Goal: Task Accomplishment & Management: Complete application form

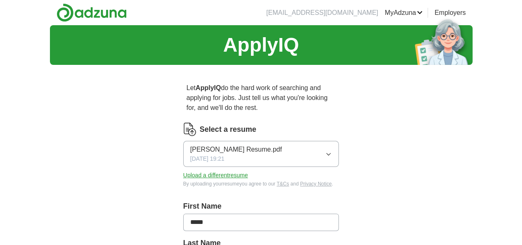
drag, startPoint x: 0, startPoint y: 0, endPoint x: 266, endPoint y: 141, distance: 301.0
click at [266, 141] on button "[PERSON_NAME] Resume.pdf [DATE] 19:21" at bounding box center [261, 154] width 156 height 26
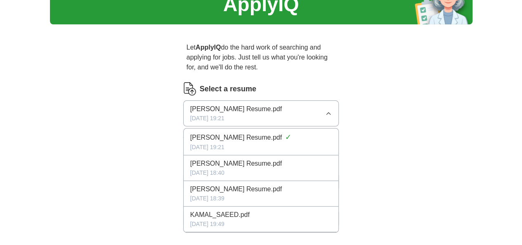
scroll to position [83, 0]
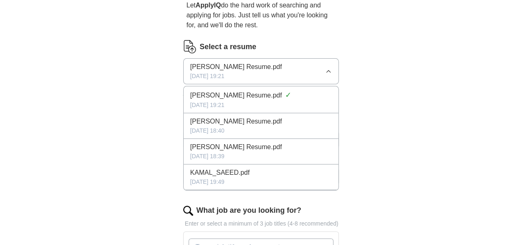
click at [202, 62] on span "[PERSON_NAME] Resume.pdf" at bounding box center [236, 67] width 92 height 10
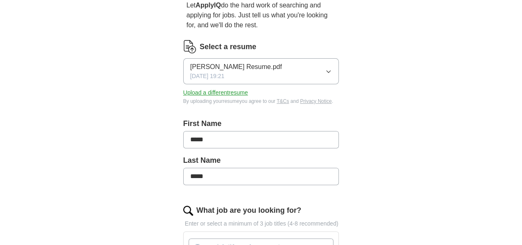
click at [205, 88] on button "Upload a different resume" at bounding box center [215, 92] width 65 height 9
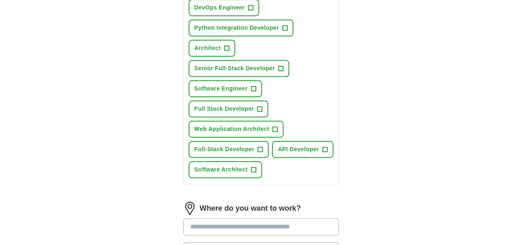
scroll to position [413, 0]
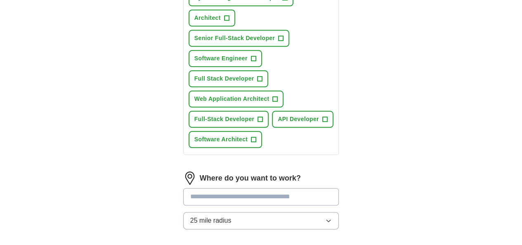
click at [222, 188] on input at bounding box center [261, 196] width 156 height 17
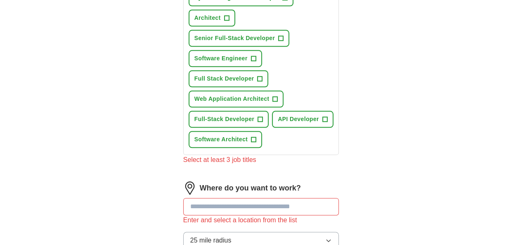
click at [210, 198] on input at bounding box center [261, 206] width 156 height 17
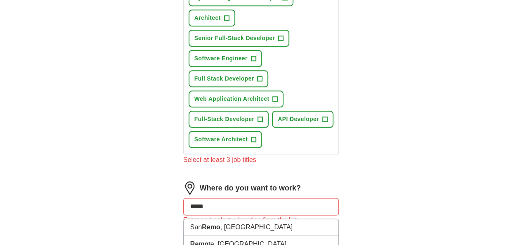
type input "******"
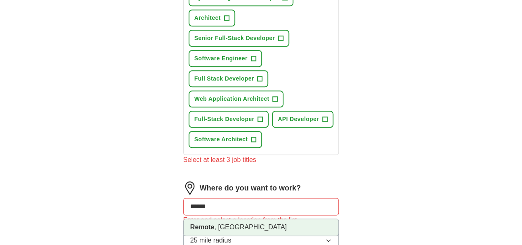
click at [208, 219] on li "Remote , [GEOGRAPHIC_DATA]" at bounding box center [261, 227] width 155 height 17
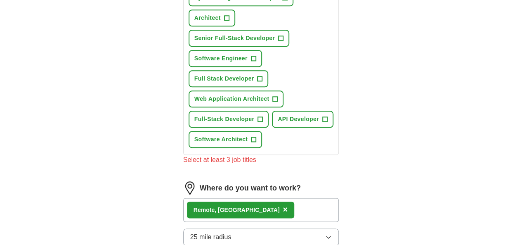
click at [208, 228] on button "25 mile radius" at bounding box center [261, 236] width 156 height 17
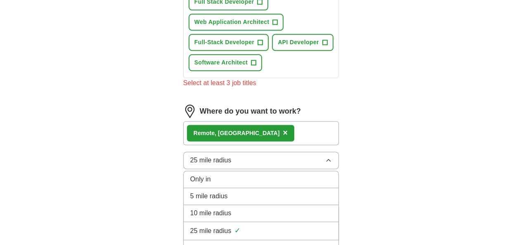
scroll to position [495, 0]
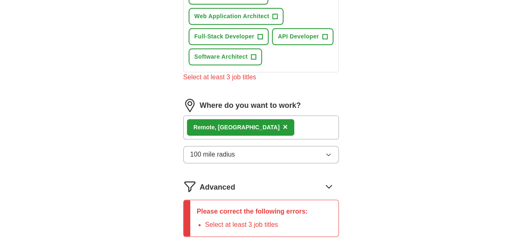
click at [335, 179] on icon at bounding box center [328, 185] width 13 height 13
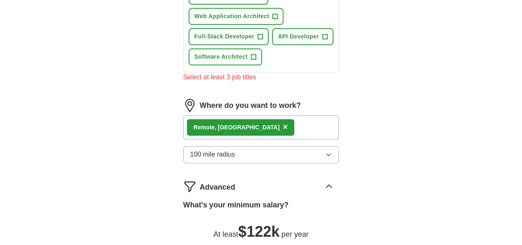
drag, startPoint x: 311, startPoint y: 158, endPoint x: 323, endPoint y: 160, distance: 12.1
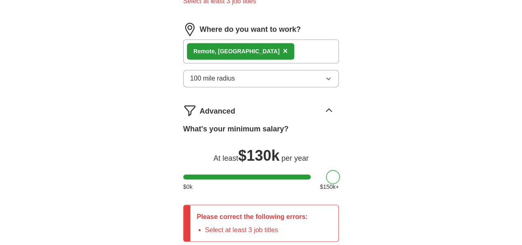
scroll to position [578, 0]
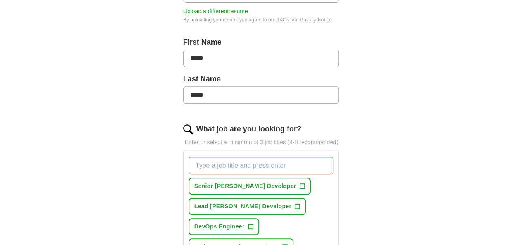
scroll to position [248, 0]
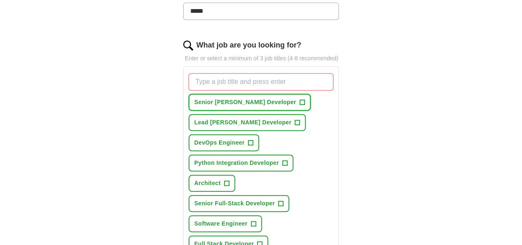
click at [201, 98] on span "Senior [PERSON_NAME] Developer" at bounding box center [245, 102] width 102 height 9
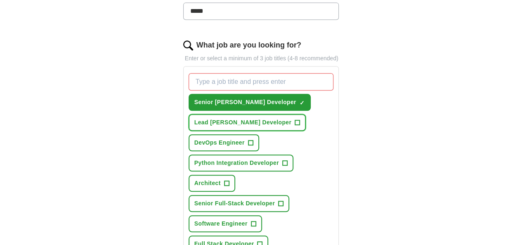
click at [202, 114] on button "Lead [PERSON_NAME] Developer +" at bounding box center [247, 122] width 117 height 17
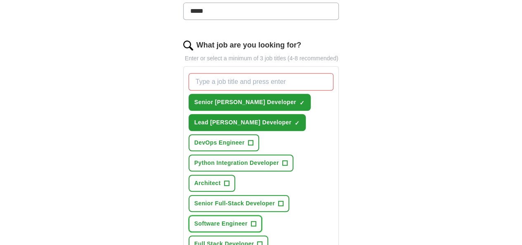
click at [248, 219] on span "Software Engineer" at bounding box center [220, 223] width 53 height 9
click at [194, 239] on span "Full Stack Developer" at bounding box center [224, 243] width 60 height 9
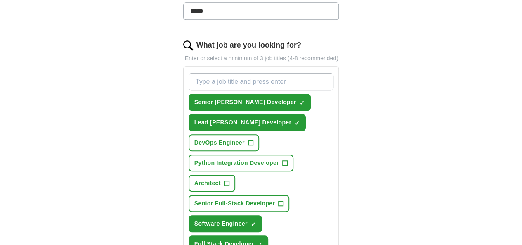
click at [208, 199] on span "Senior Full-Stack Developer" at bounding box center [234, 203] width 80 height 9
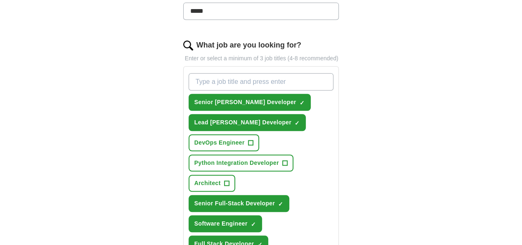
click at [238, 154] on button "Python Integration Developer +" at bounding box center [241, 162] width 105 height 17
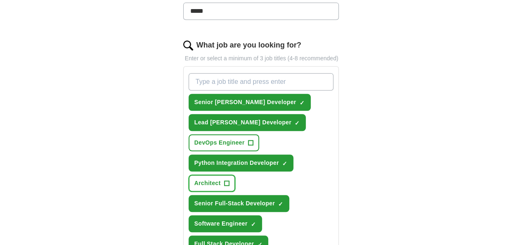
click at [221, 179] on span "Architect" at bounding box center [207, 183] width 26 height 9
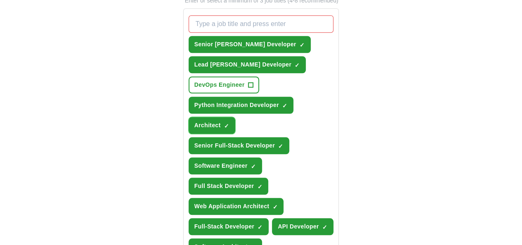
scroll to position [289, 0]
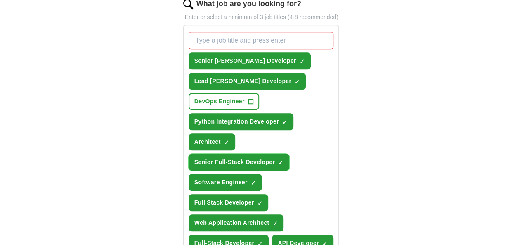
click at [224, 158] on span "Senior Full-Stack Developer" at bounding box center [234, 162] width 80 height 9
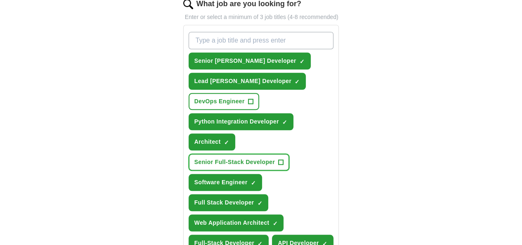
click at [224, 158] on span "Senior Full-Stack Developer" at bounding box center [234, 162] width 80 height 9
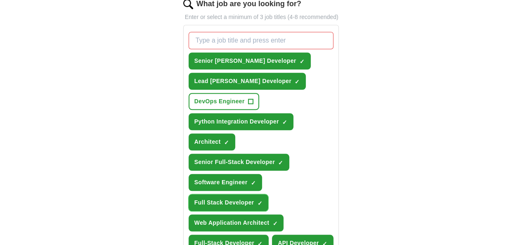
click at [223, 198] on span "Full Stack Developer" at bounding box center [224, 202] width 60 height 9
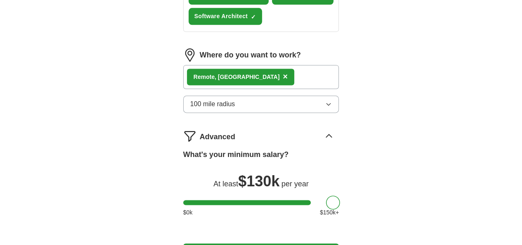
scroll to position [536, 0]
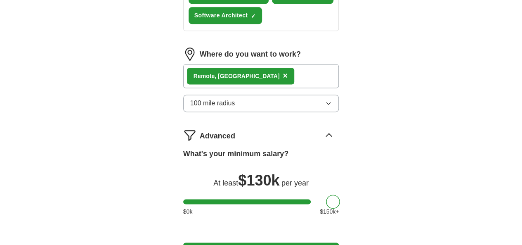
select select "**"
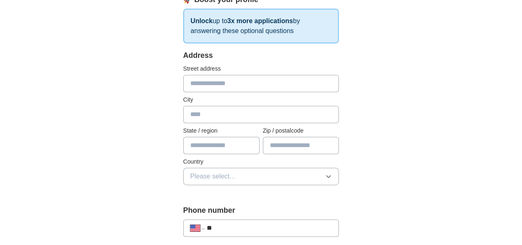
scroll to position [165, 0]
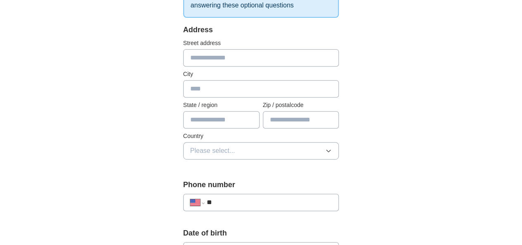
click at [234, 61] on input "text" at bounding box center [261, 57] width 156 height 17
type input "**********"
type input "**"
type input "*****"
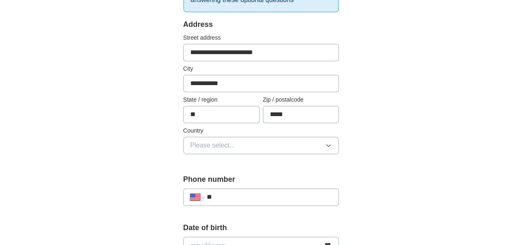
scroll to position [206, 0]
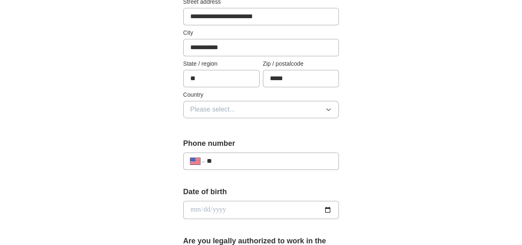
click at [238, 110] on button "Please select..." at bounding box center [261, 109] width 156 height 17
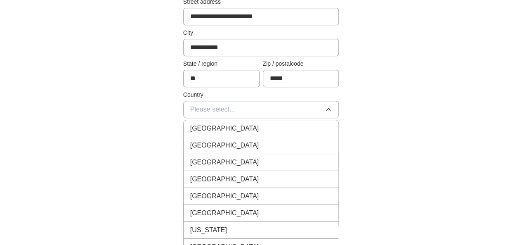
click at [235, 123] on div "[GEOGRAPHIC_DATA]" at bounding box center [261, 128] width 142 height 10
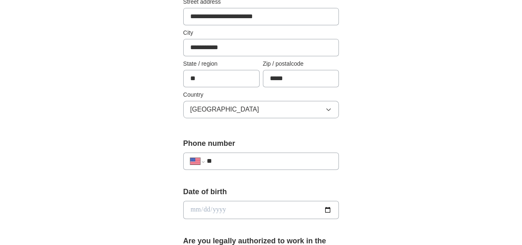
click at [234, 114] on button "[GEOGRAPHIC_DATA]" at bounding box center [261, 109] width 156 height 17
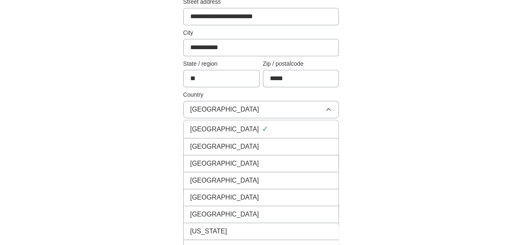
click at [227, 139] on li "[GEOGRAPHIC_DATA]" at bounding box center [261, 146] width 155 height 17
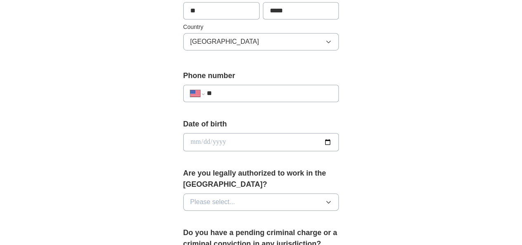
scroll to position [289, 0]
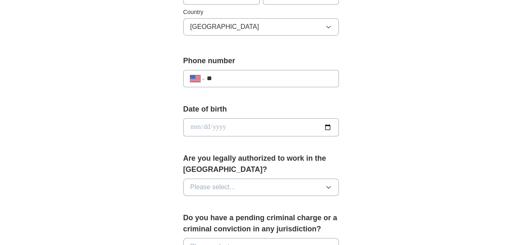
click at [226, 73] on input "**" at bounding box center [269, 78] width 125 height 10
click at [232, 77] on input "**" at bounding box center [269, 78] width 125 height 10
paste input "**********"
type input "**********"
click at [339, 128] on input "date" at bounding box center [261, 127] width 156 height 18
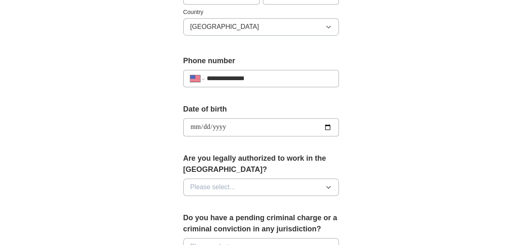
type input "**********"
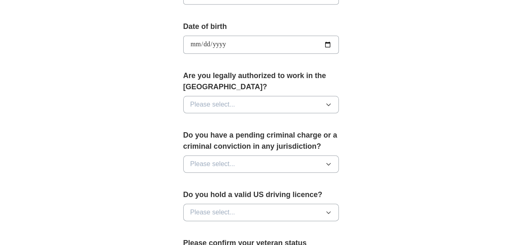
click at [210, 99] on span "Please select..." at bounding box center [212, 104] width 45 height 10
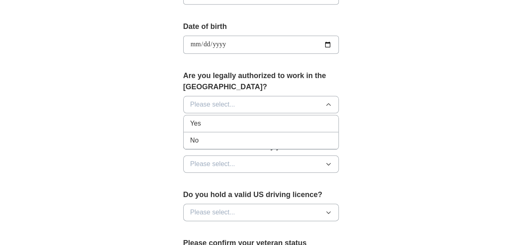
click at [208, 118] on li "Yes" at bounding box center [261, 123] width 155 height 17
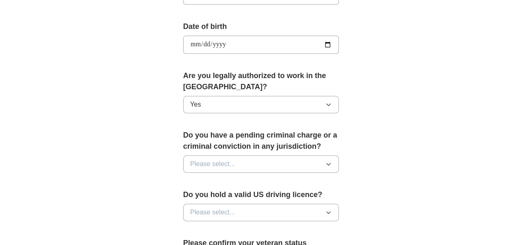
click at [211, 159] on span "Please select..." at bounding box center [212, 164] width 45 height 10
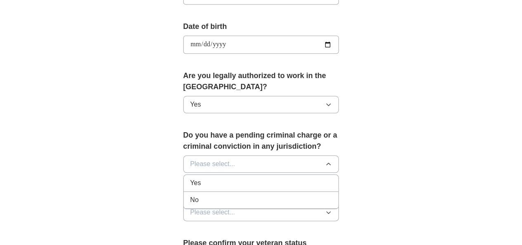
click at [207, 195] on div "No" at bounding box center [261, 200] width 142 height 10
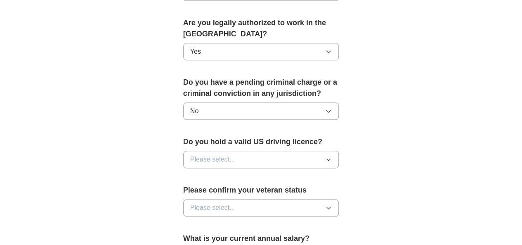
scroll to position [495, 0]
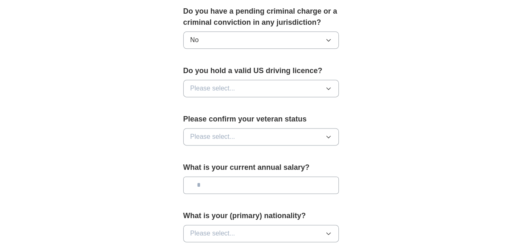
click at [215, 81] on button "Please select..." at bounding box center [261, 88] width 156 height 17
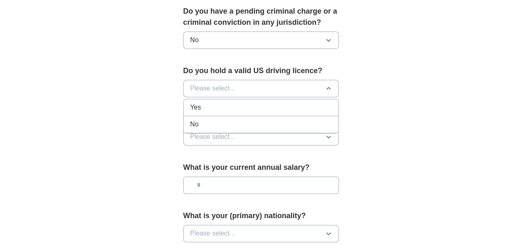
click at [210, 99] on li "Yes" at bounding box center [261, 107] width 155 height 17
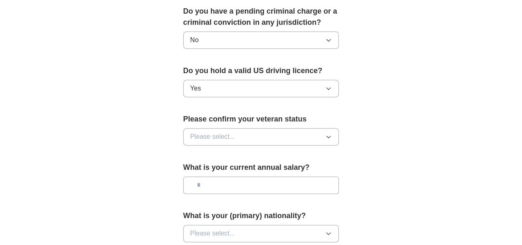
click at [210, 128] on button "Please select..." at bounding box center [261, 136] width 156 height 17
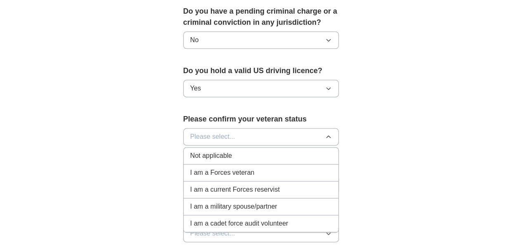
click at [222, 151] on div "Not applicable" at bounding box center [261, 156] width 142 height 10
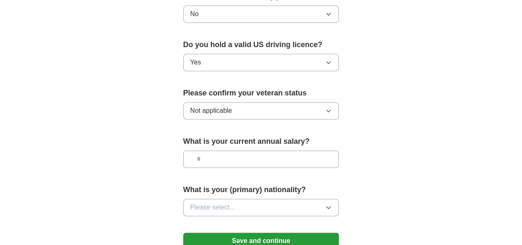
scroll to position [536, 0]
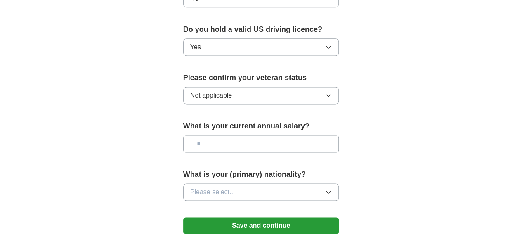
click at [224, 135] on input "text" at bounding box center [261, 143] width 156 height 17
type input "********"
click at [243, 183] on button "Please select..." at bounding box center [261, 191] width 156 height 17
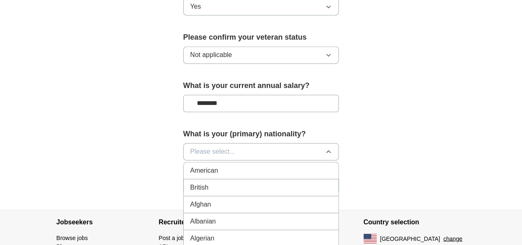
scroll to position [578, 0]
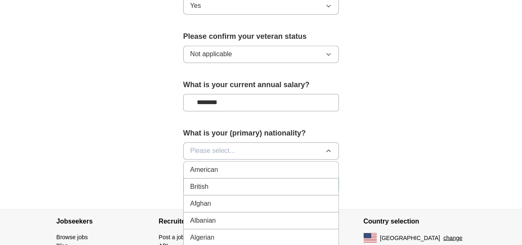
click at [213, 161] on li "American" at bounding box center [261, 169] width 155 height 17
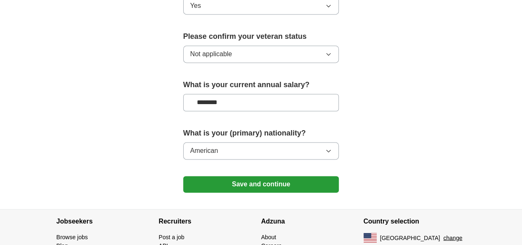
click at [266, 176] on button "Save and continue" at bounding box center [261, 184] width 156 height 17
